Goal: Task Accomplishment & Management: Complete application form

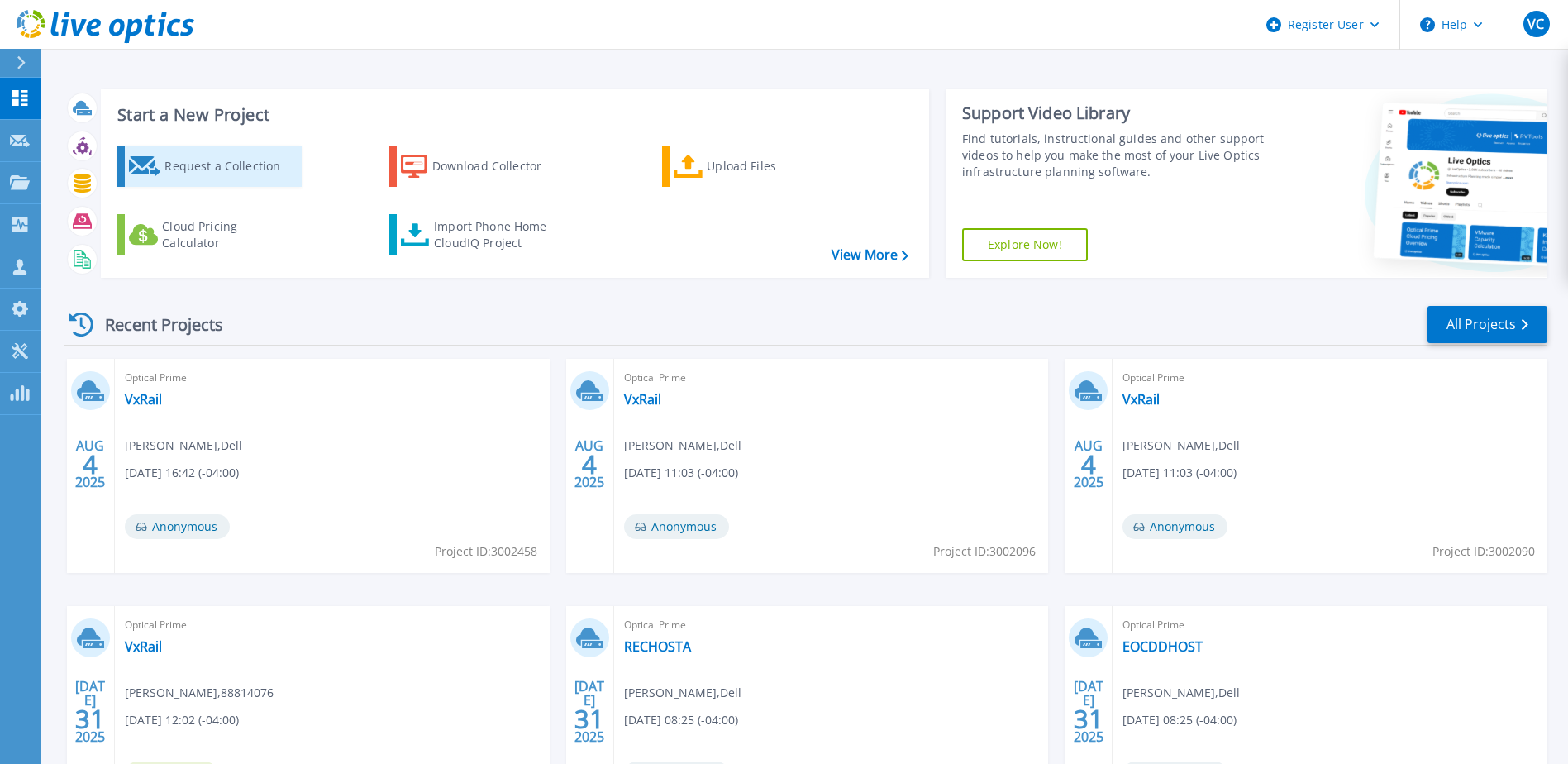
click at [238, 172] on div "Request a Collection" at bounding box center [230, 166] width 132 height 33
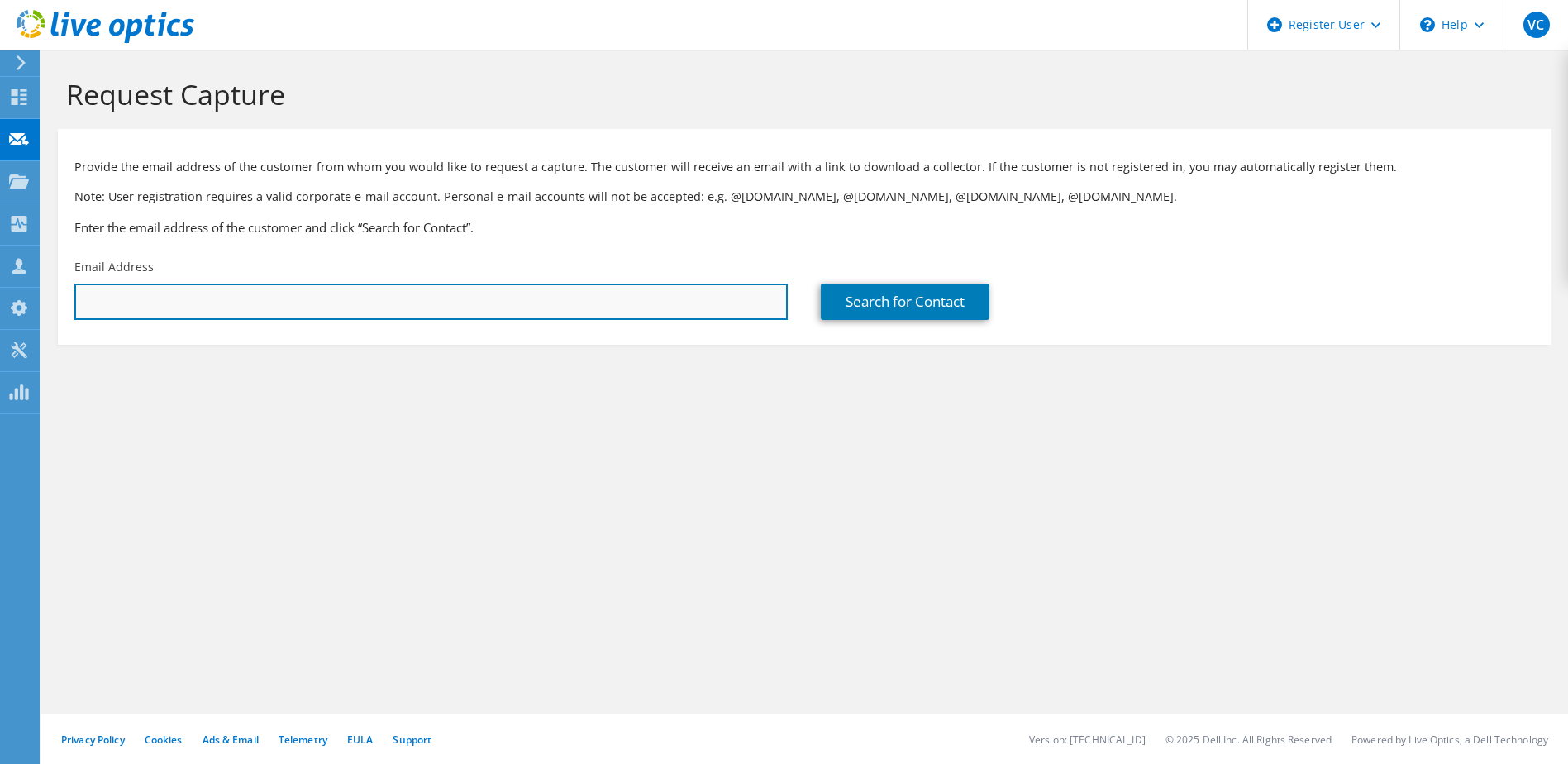
click at [369, 310] on input "text" at bounding box center [430, 302] width 713 height 36
paste input "lee@navarr.net"
type input "lee@navarr.net"
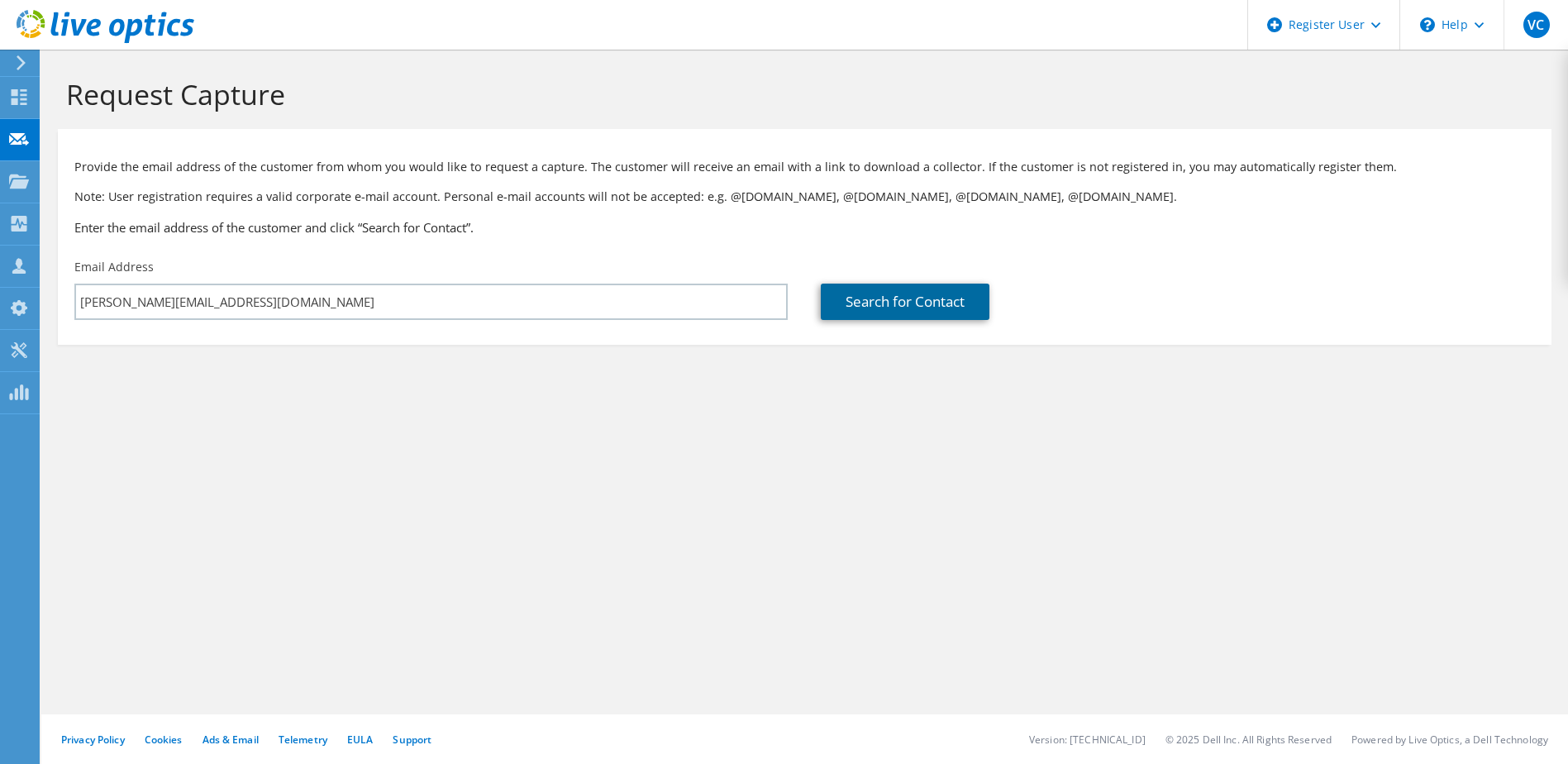
click at [937, 304] on link "Search for Contact" at bounding box center [905, 302] width 168 height 36
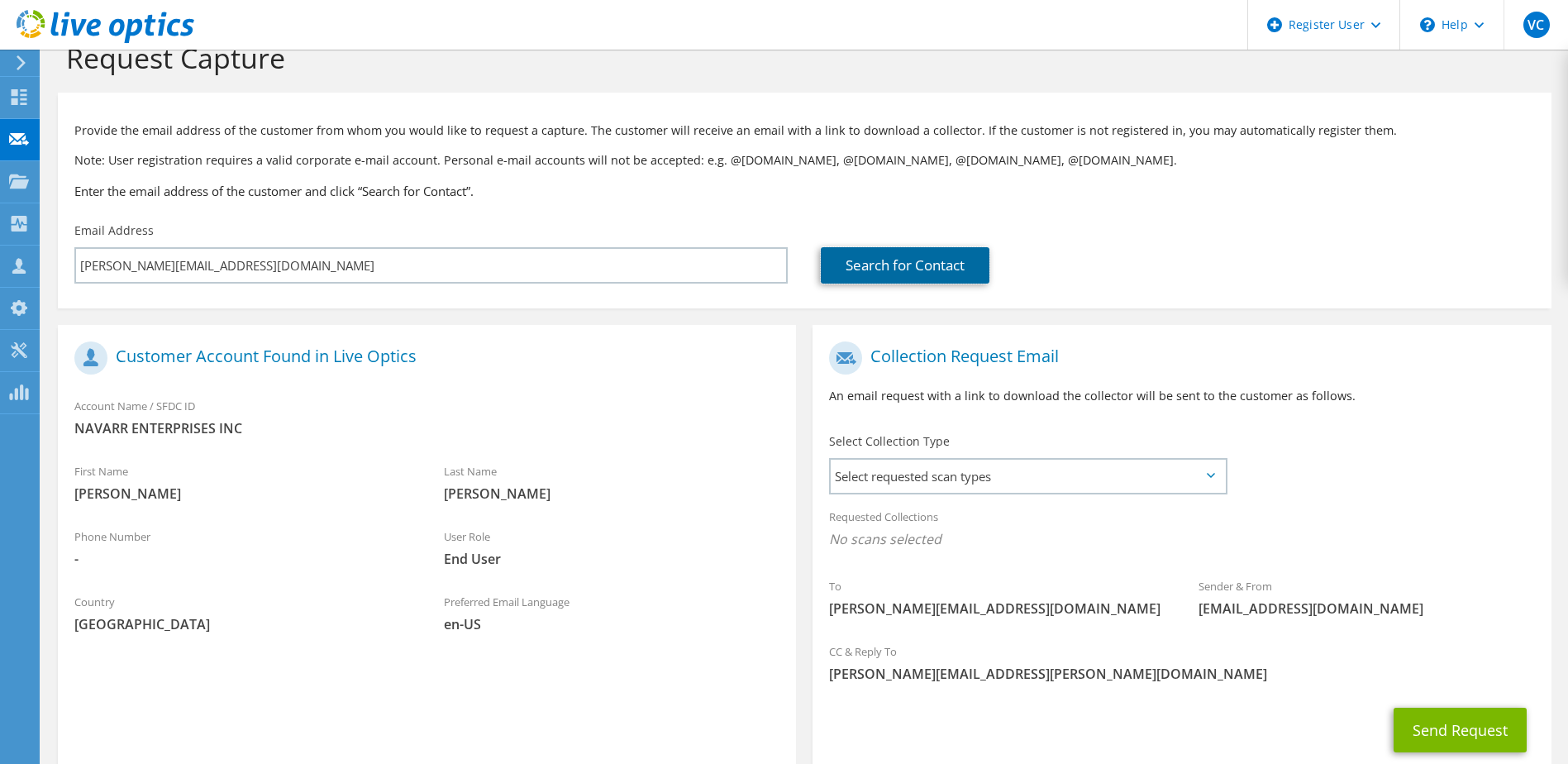
scroll to position [83, 0]
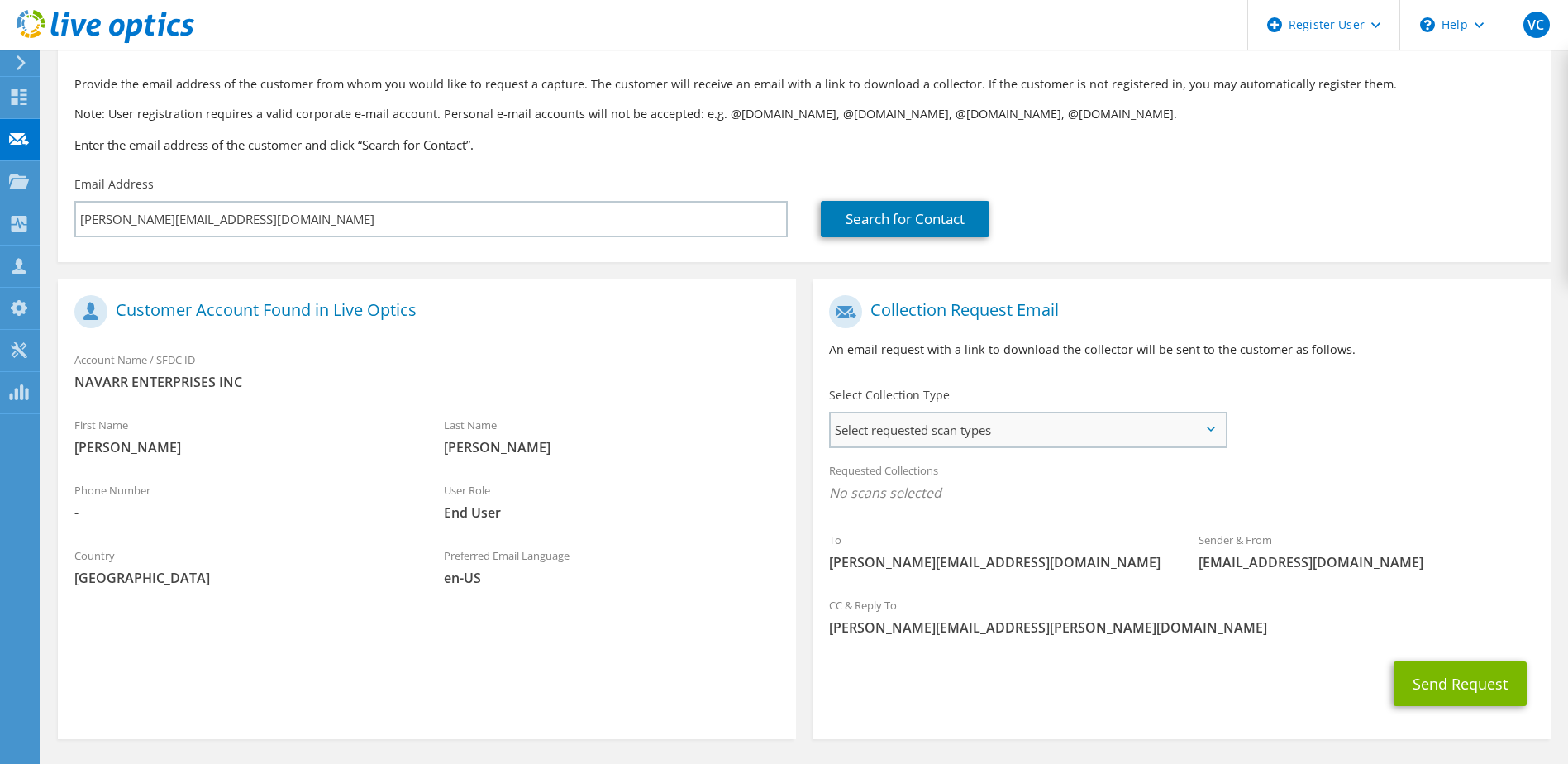
click at [1121, 423] on span "Select requested scan types" at bounding box center [1026, 430] width 393 height 33
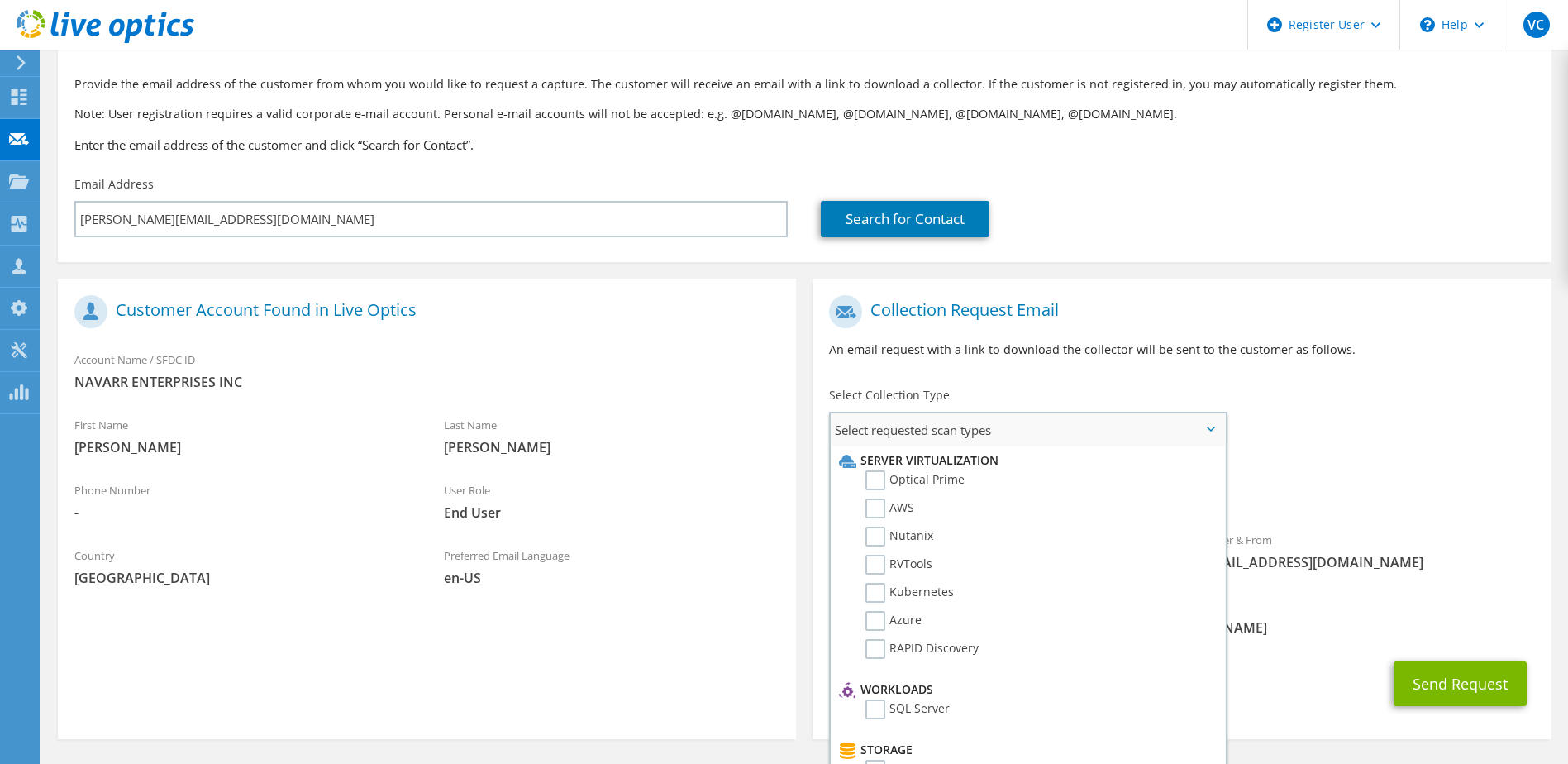
drag, startPoint x: 874, startPoint y: 481, endPoint x: 951, endPoint y: 469, distance: 77.9
click at [878, 481] on label "Optical Prime" at bounding box center [914, 480] width 99 height 20
click at [0, 0] on input "Optical Prime" at bounding box center [0, 0] width 0 height 0
click at [1461, 483] on div "Requested Collections No scans selected Optical Prime" at bounding box center [1181, 486] width 738 height 67
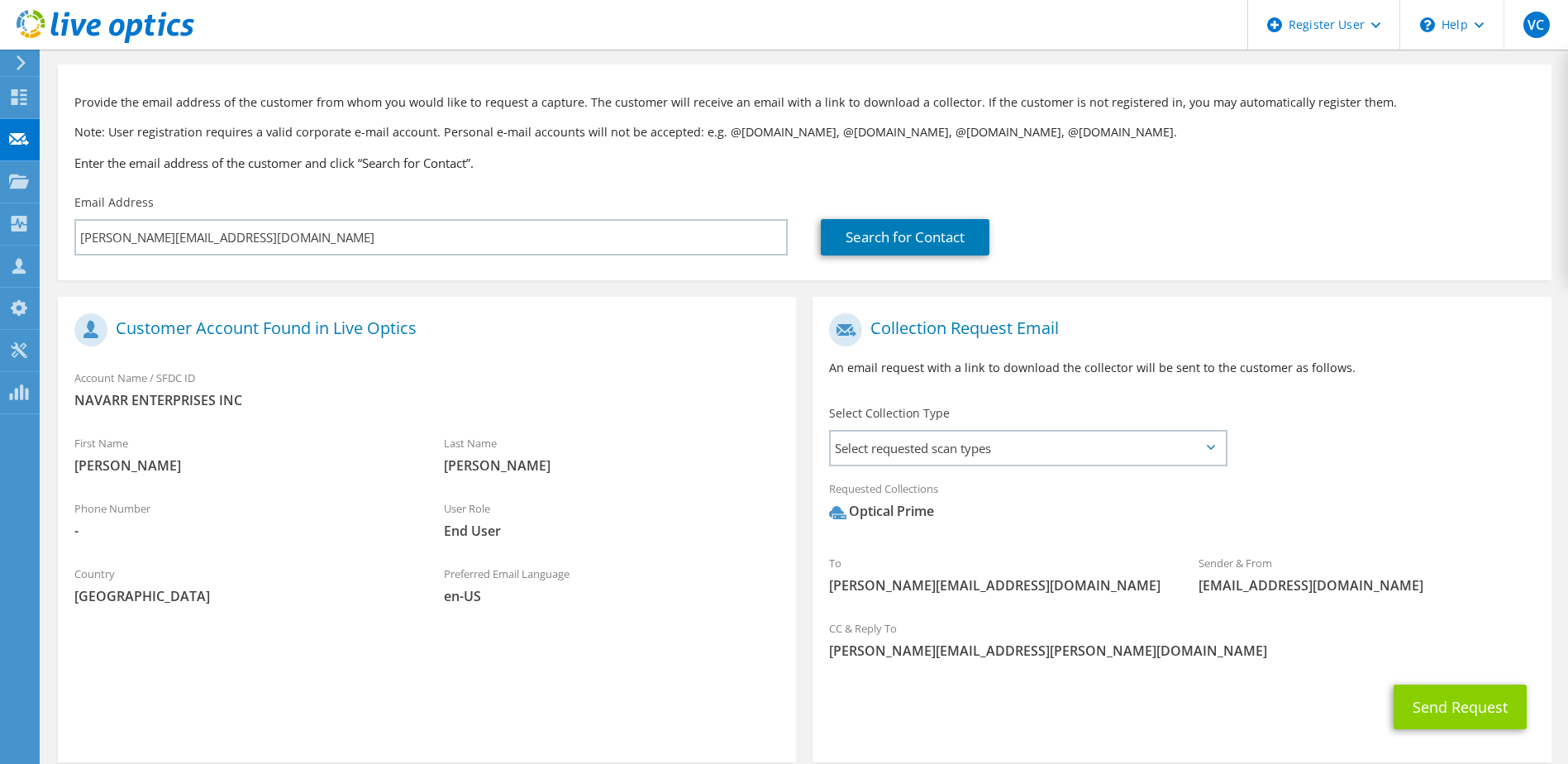
scroll to position [145, 0]
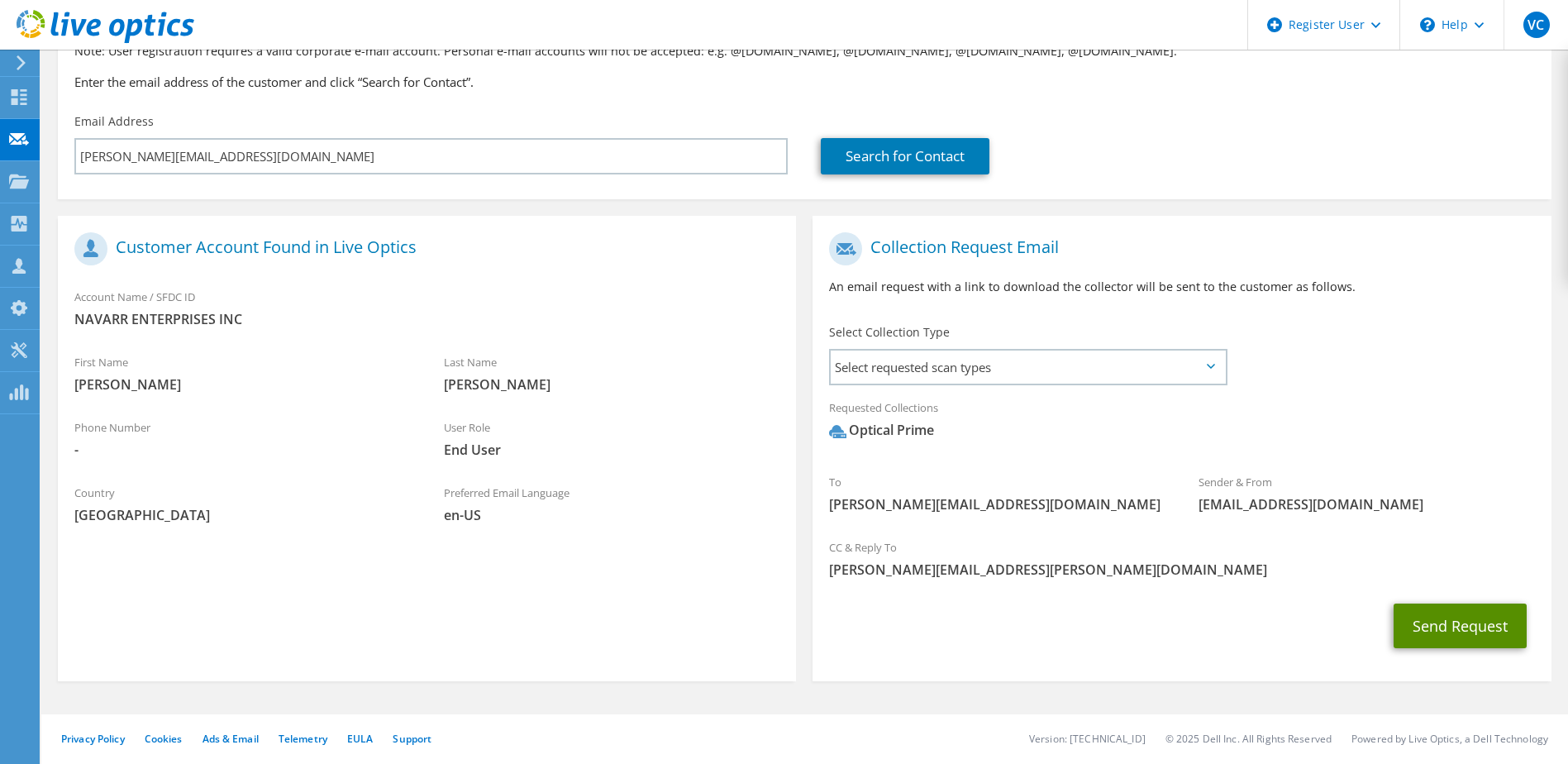
click at [1449, 632] on button "Send Request" at bounding box center [1460, 626] width 133 height 45
